Goal: Task Accomplishment & Management: Use online tool/utility

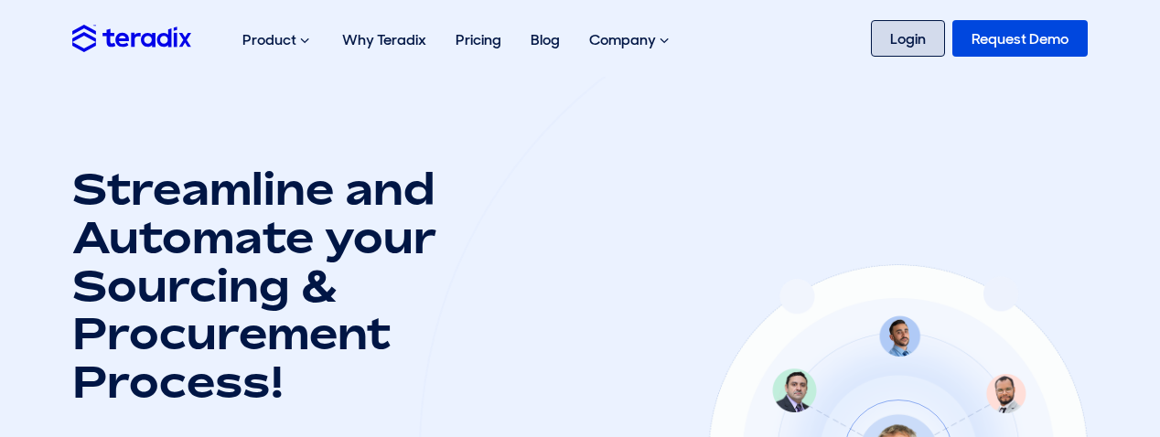
click at [895, 45] on link "Login" at bounding box center [908, 38] width 74 height 37
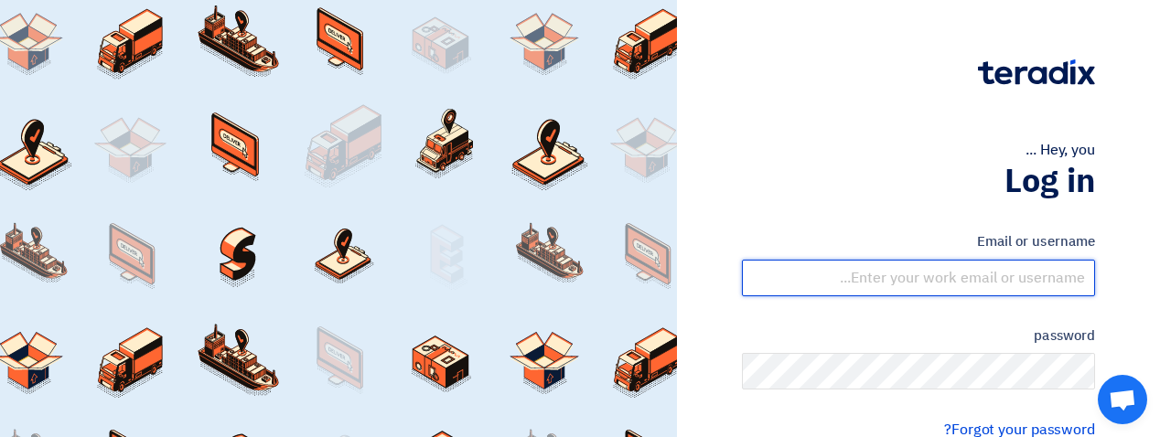
click at [1017, 279] on input "text" at bounding box center [918, 278] width 353 height 37
type input "[EMAIL_ADDRESS][DOMAIN_NAME]"
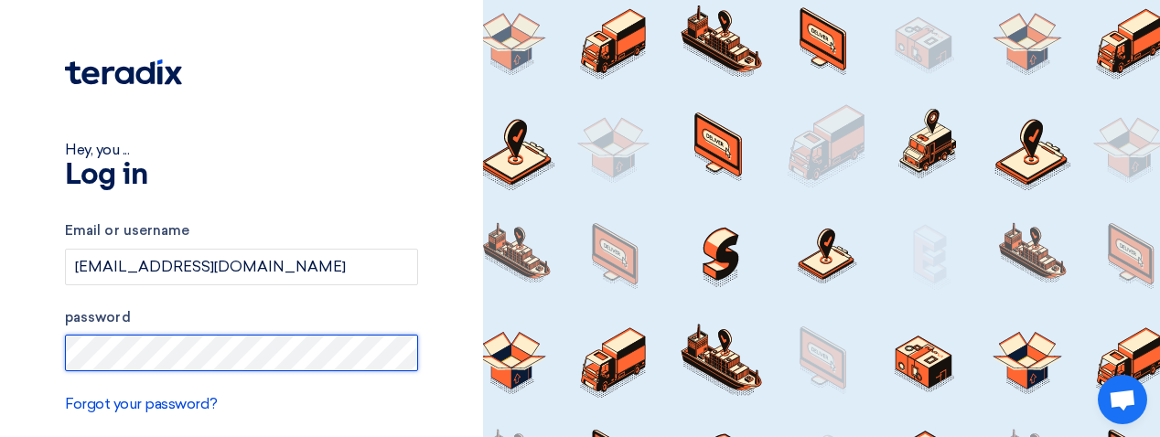
type input "Sign in"
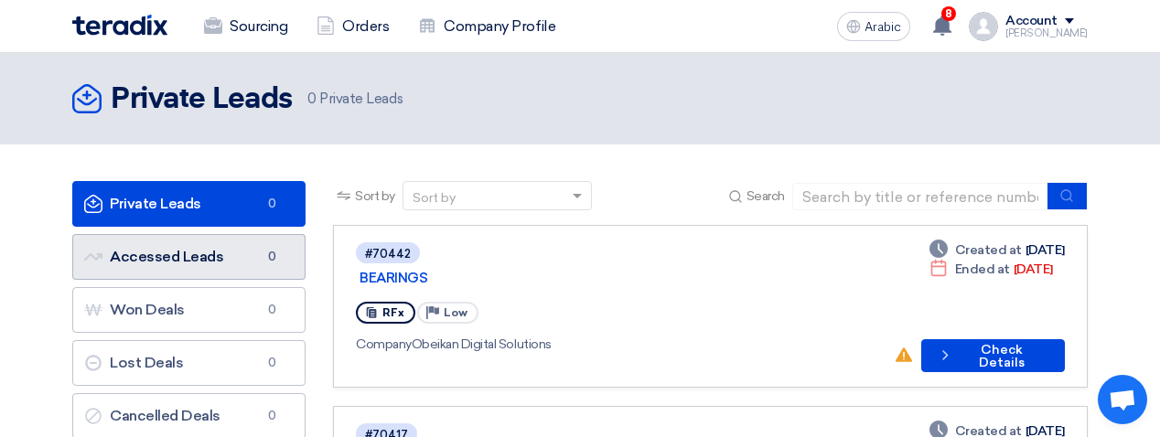
click at [205, 262] on font "Accessed Leads" at bounding box center [166, 256] width 113 height 17
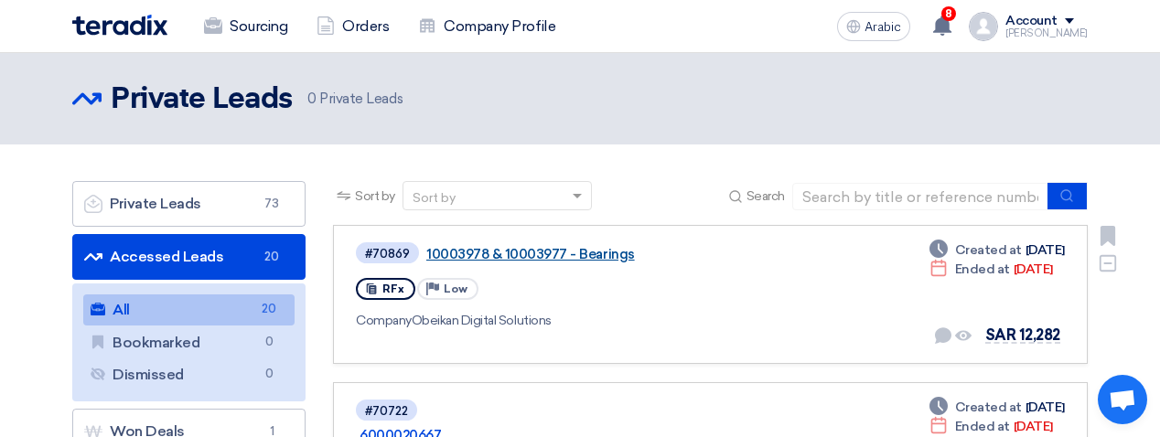
click at [607, 259] on font "10003978 & 10003977 - Bearings" at bounding box center [530, 254] width 208 height 16
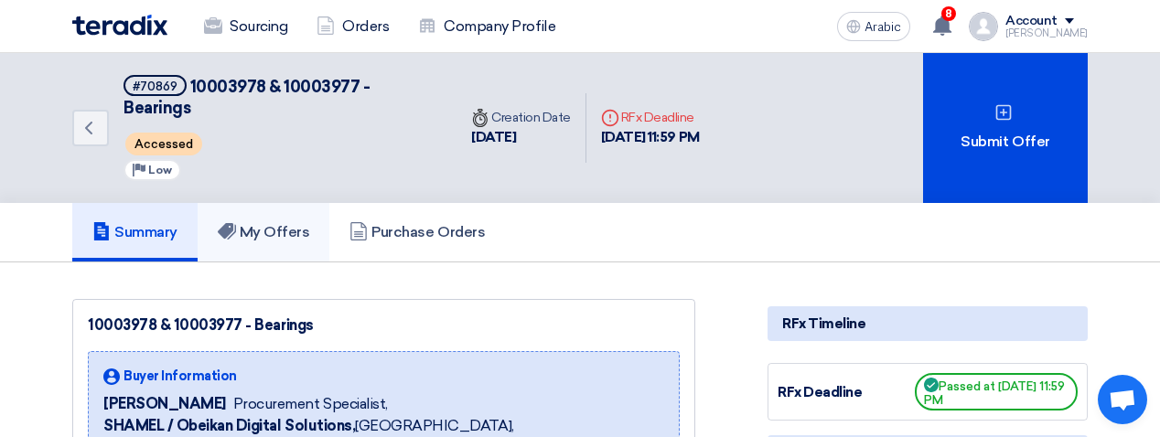
click at [288, 223] on font "My Offers" at bounding box center [275, 231] width 70 height 17
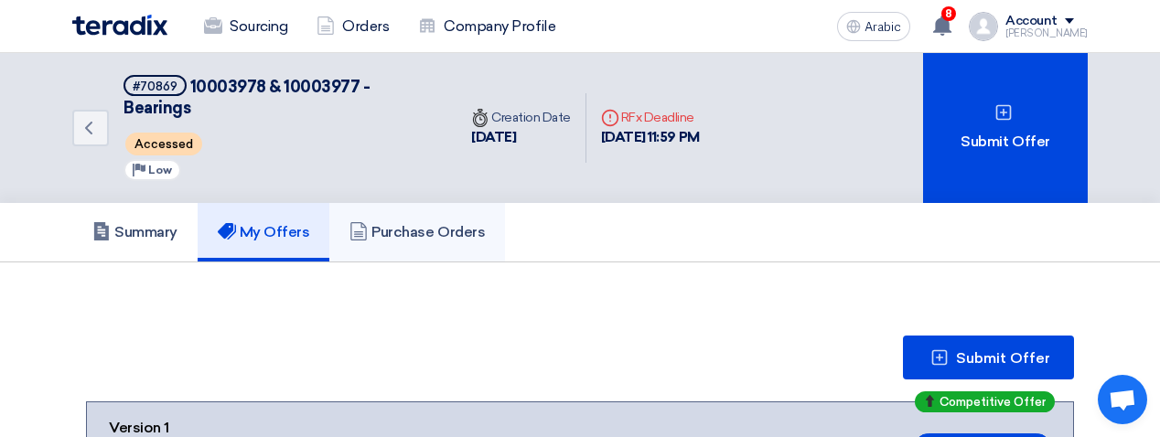
click at [451, 223] on font "Purchase Orders" at bounding box center [427, 231] width 113 height 17
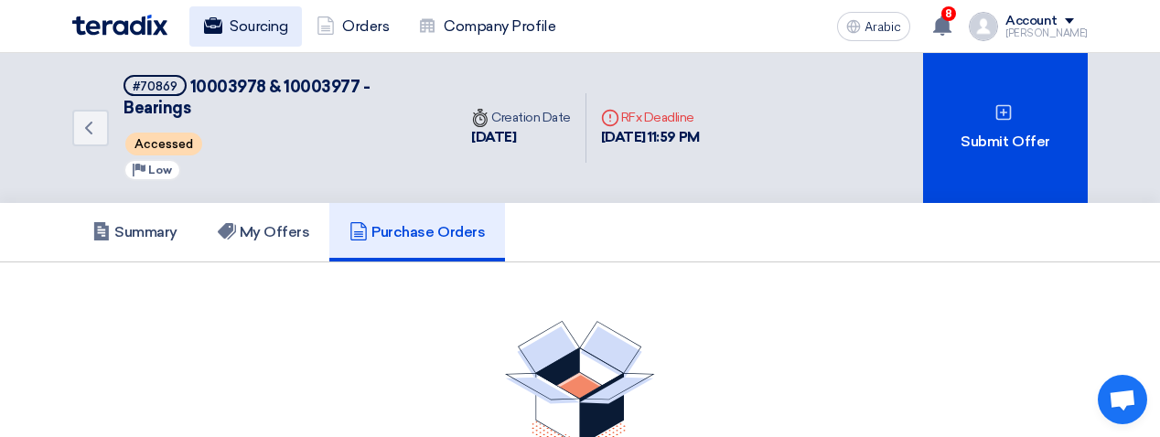
click at [277, 33] on font "Sourcing" at bounding box center [259, 25] width 58 height 17
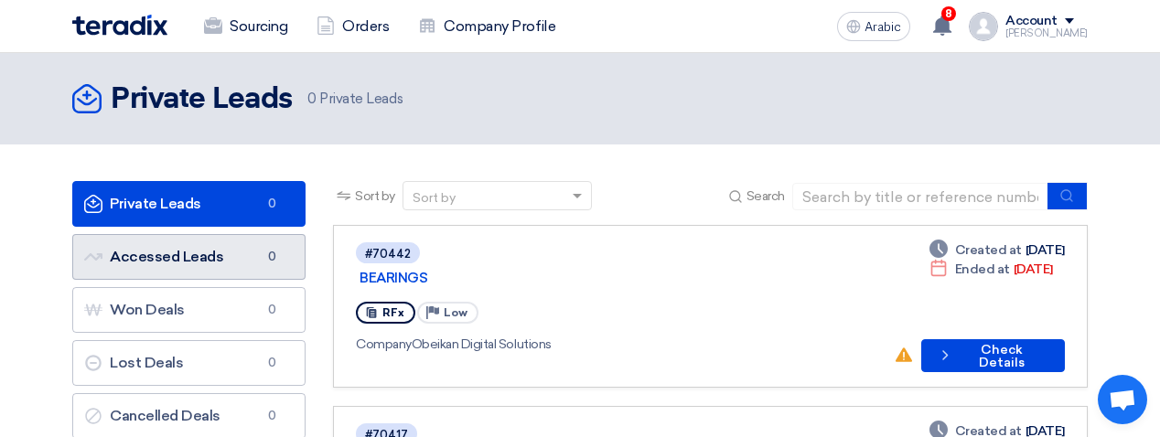
click at [221, 253] on font "Accessed Leads" at bounding box center [166, 256] width 113 height 17
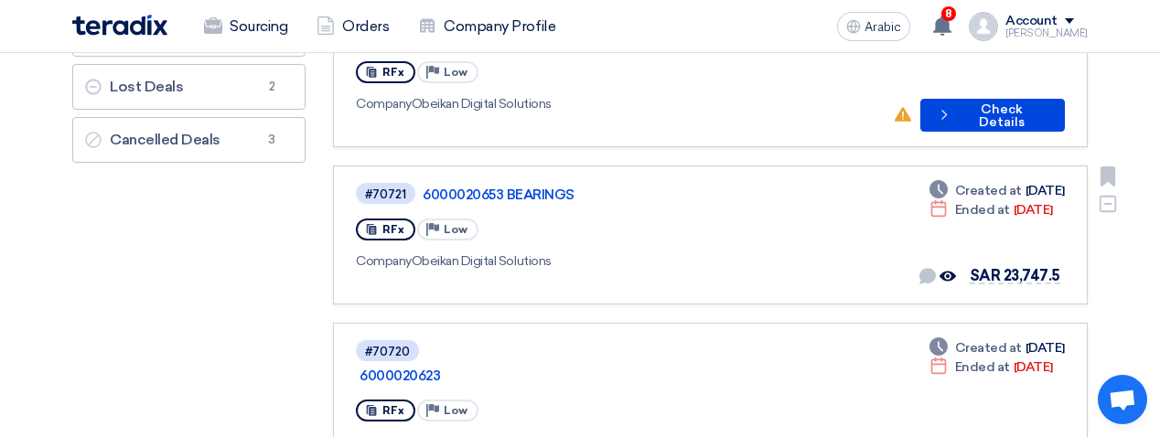
scroll to position [366, 0]
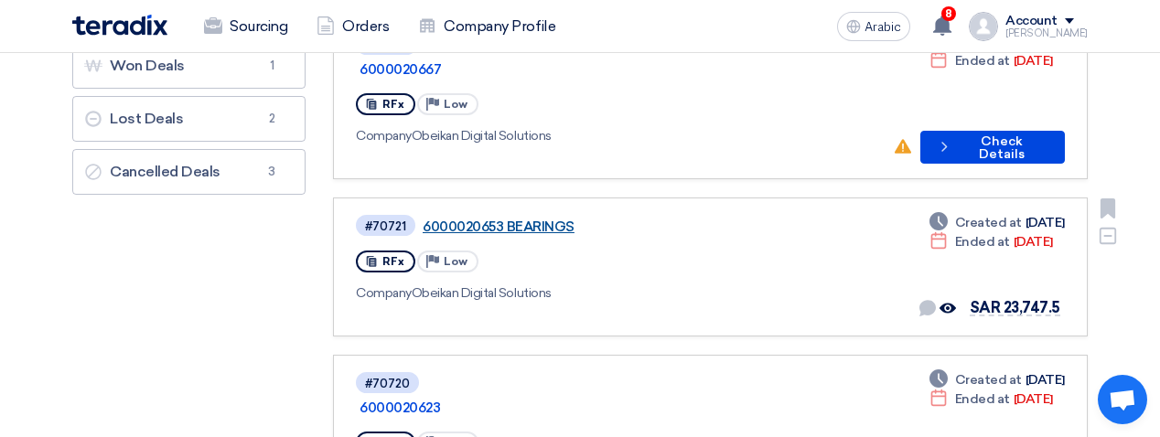
click at [536, 219] on font "6000020653 BEARINGS" at bounding box center [498, 227] width 152 height 16
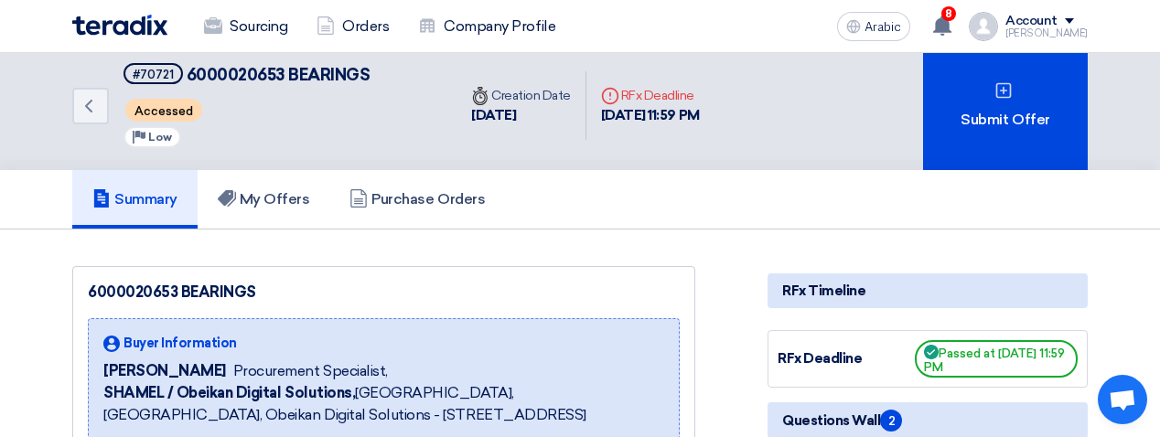
scroll to position [0, 0]
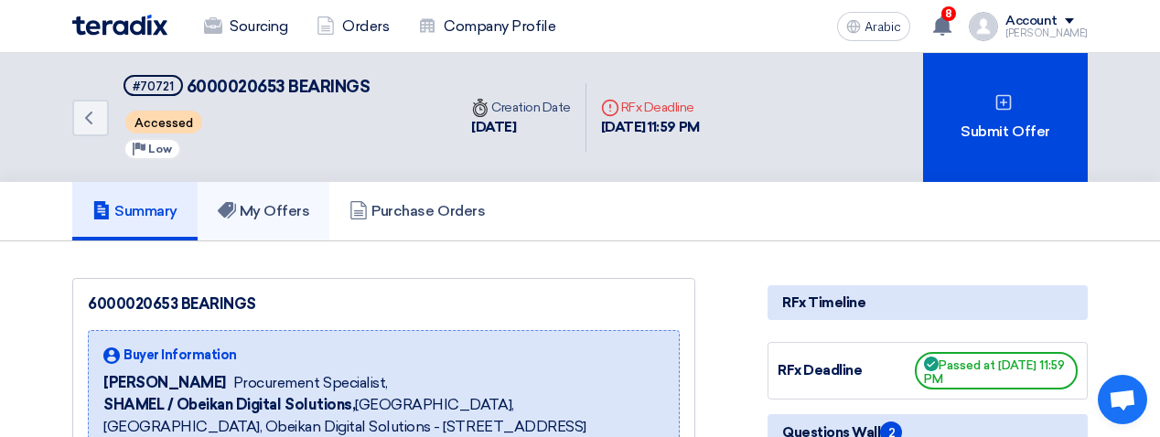
click at [278, 220] on h5 "My Offers" at bounding box center [264, 211] width 92 height 18
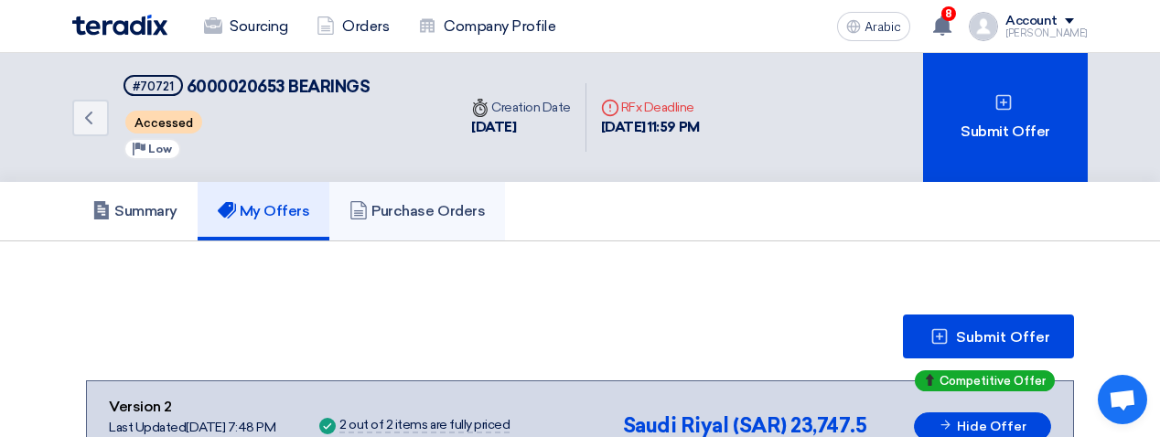
click at [454, 214] on font "Purchase Orders" at bounding box center [427, 210] width 113 height 17
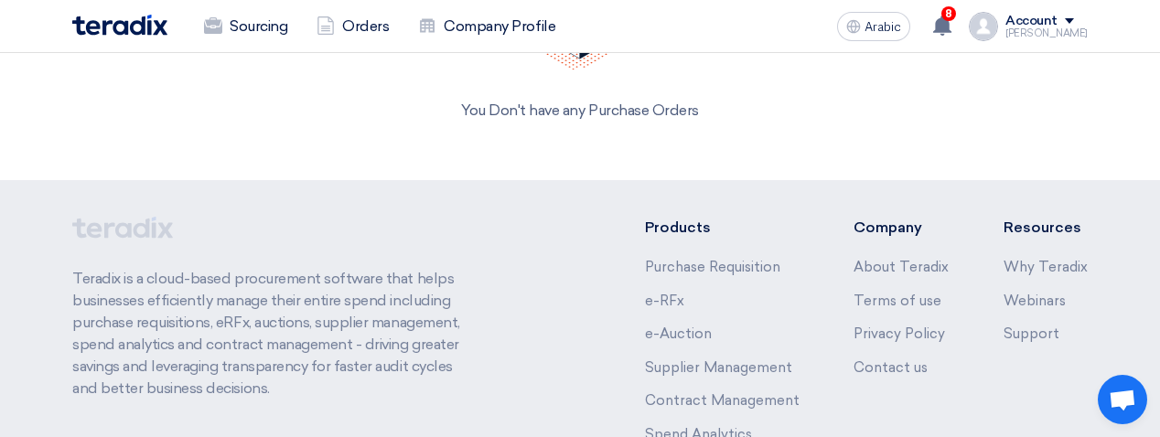
scroll to position [457, 0]
